Goal: Information Seeking & Learning: Learn about a topic

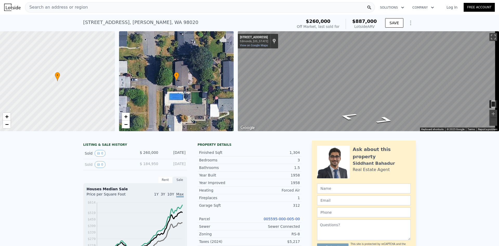
click at [499, 109] on div "Search an address or region Solutions Company Open main menu Log In Free Accoun…" at bounding box center [249, 123] width 499 height 246
click at [235, 77] on div "• + − • + − ← Move left → Move right ↑ Move up ↓ Move down + Zoom in - Zoom out…" at bounding box center [249, 81] width 499 height 100
click at [96, 6] on div "Search an address or region" at bounding box center [200, 7] width 350 height 10
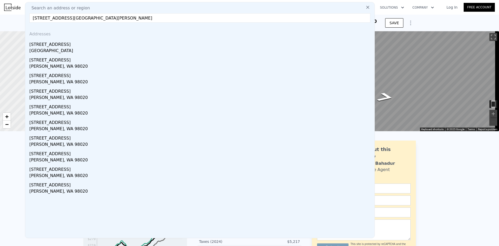
type input "[STREET_ADDRESS][GEOGRAPHIC_DATA][PERSON_NAME]"
click at [75, 50] on div "[GEOGRAPHIC_DATA]" at bounding box center [200, 51] width 343 height 7
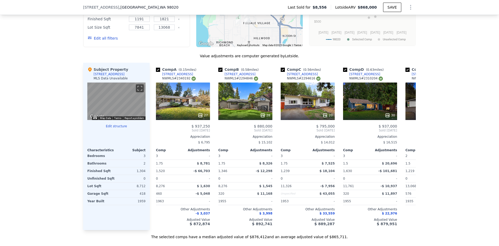
scroll to position [442, 0]
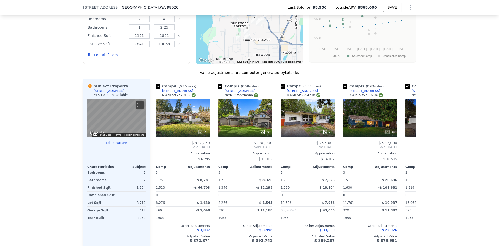
click at [193, 114] on div "27" at bounding box center [183, 117] width 54 height 37
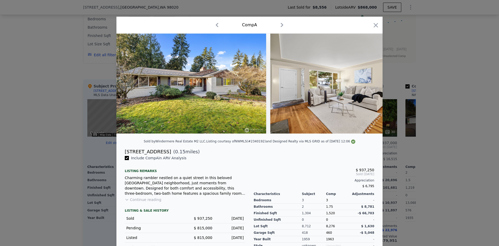
click at [367, 84] on icon at bounding box center [369, 83] width 10 height 10
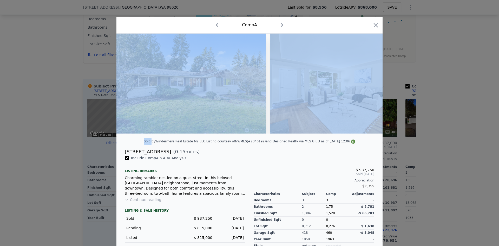
scroll to position [0, 125]
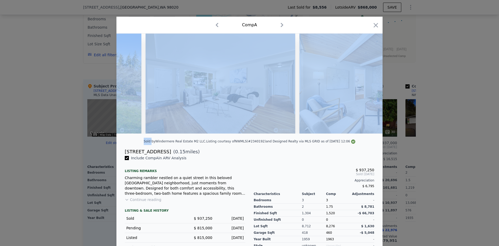
click at [367, 84] on img at bounding box center [374, 84] width 150 height 100
click at [374, 25] on icon "button" at bounding box center [376, 25] width 4 height 4
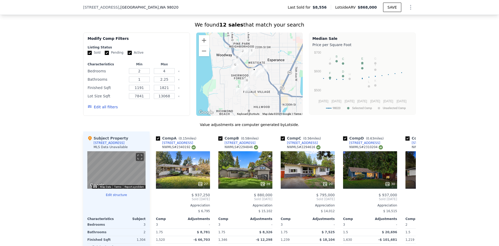
scroll to position [364, 0]
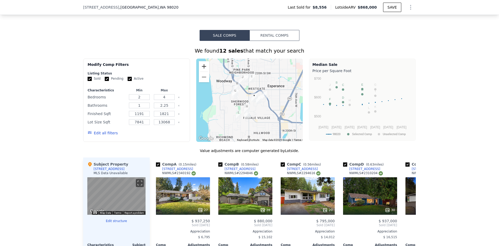
click at [201, 69] on button "Zoom in" at bounding box center [204, 66] width 10 height 10
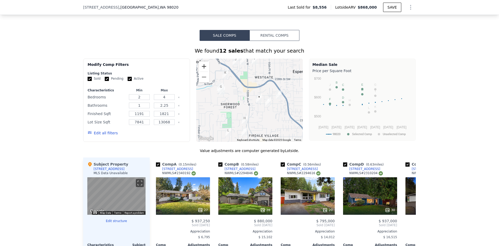
click at [201, 69] on button "Zoom in" at bounding box center [204, 66] width 10 height 10
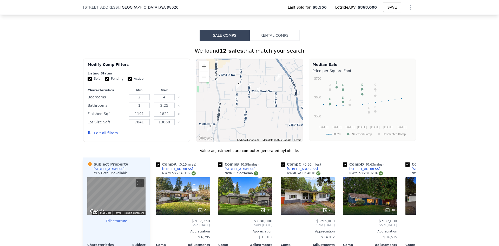
drag, startPoint x: 260, startPoint y: 122, endPoint x: 229, endPoint y: 104, distance: 35.2
click at [229, 104] on div at bounding box center [249, 99] width 107 height 83
click at [199, 71] on button "Zoom in" at bounding box center [204, 66] width 10 height 10
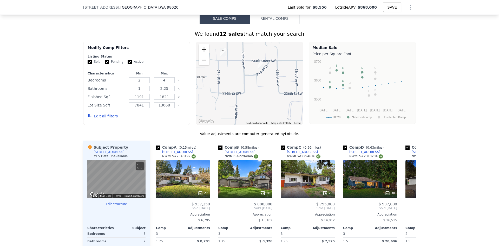
scroll to position [390, 0]
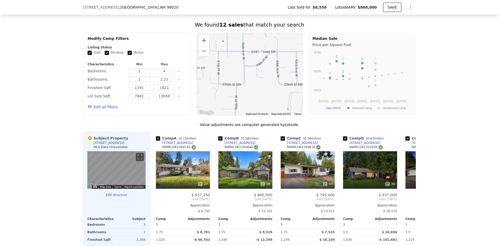
click at [175, 145] on div "[STREET_ADDRESS]" at bounding box center [177, 143] width 31 height 4
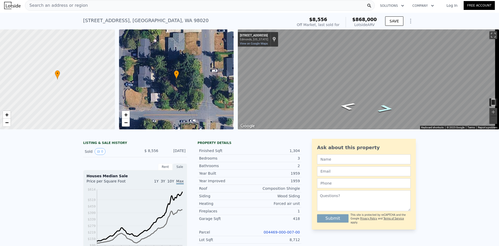
scroll to position [0, 0]
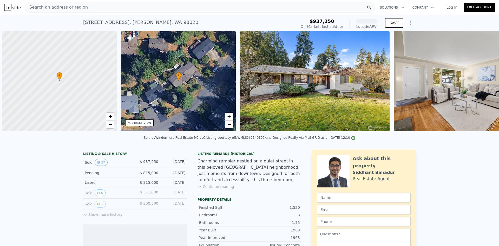
scroll to position [0, 2]
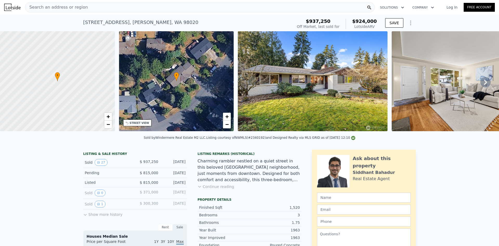
click at [484, 84] on icon at bounding box center [485, 82] width 3 height 5
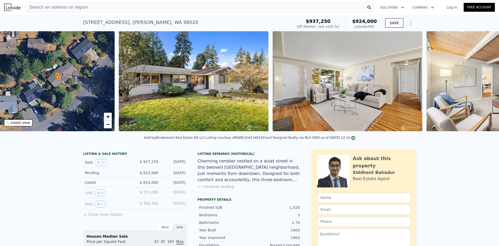
click at [482, 84] on img at bounding box center [502, 81] width 150 height 100
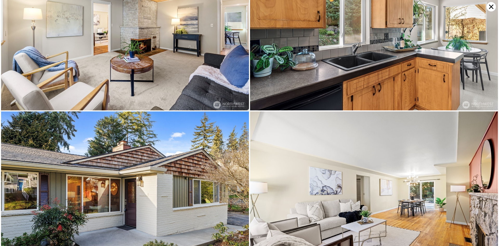
scroll to position [0, 0]
